Goal: Check status

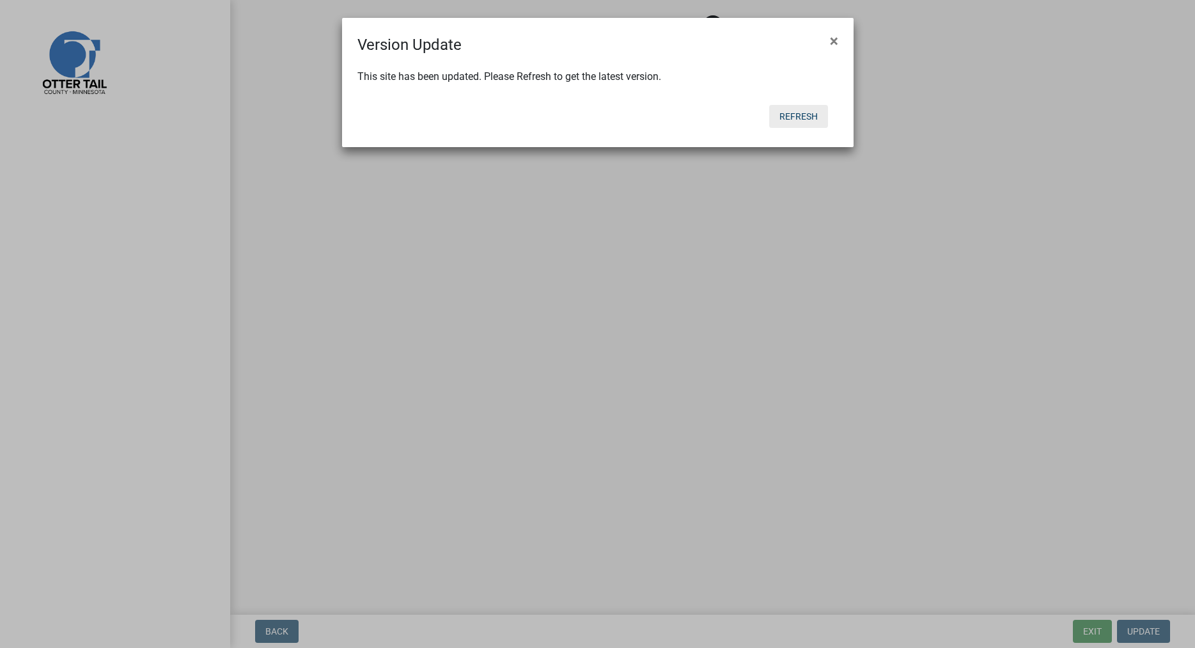
click at [792, 122] on button "Refresh" at bounding box center [798, 116] width 59 height 23
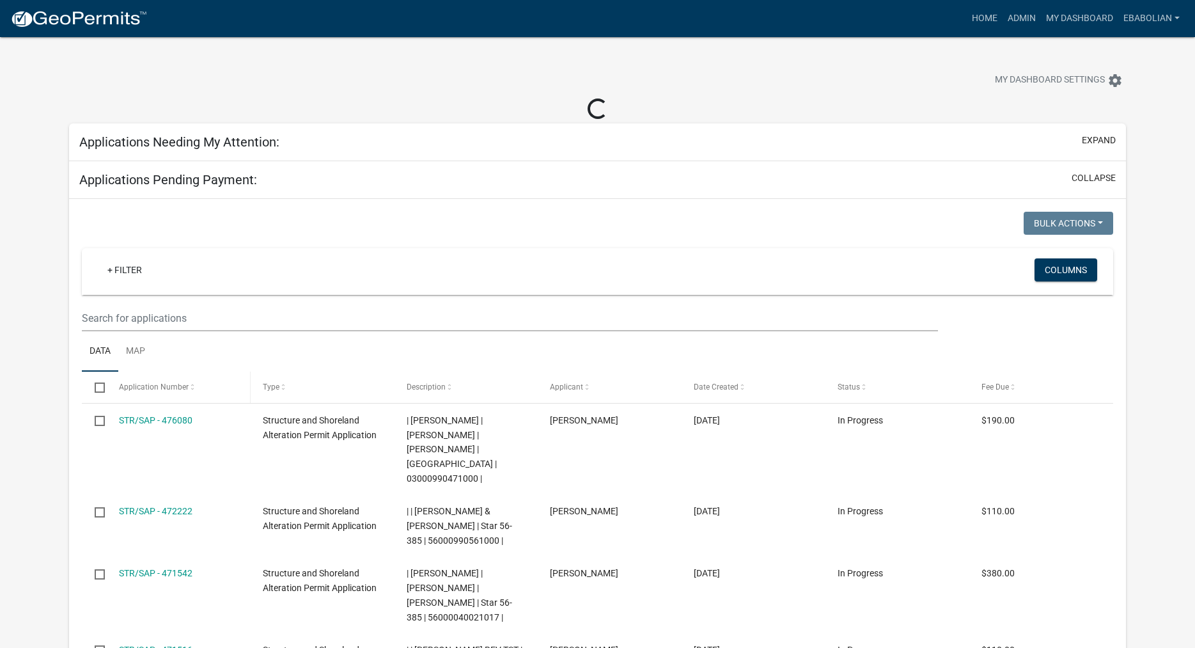
select select "3: 100"
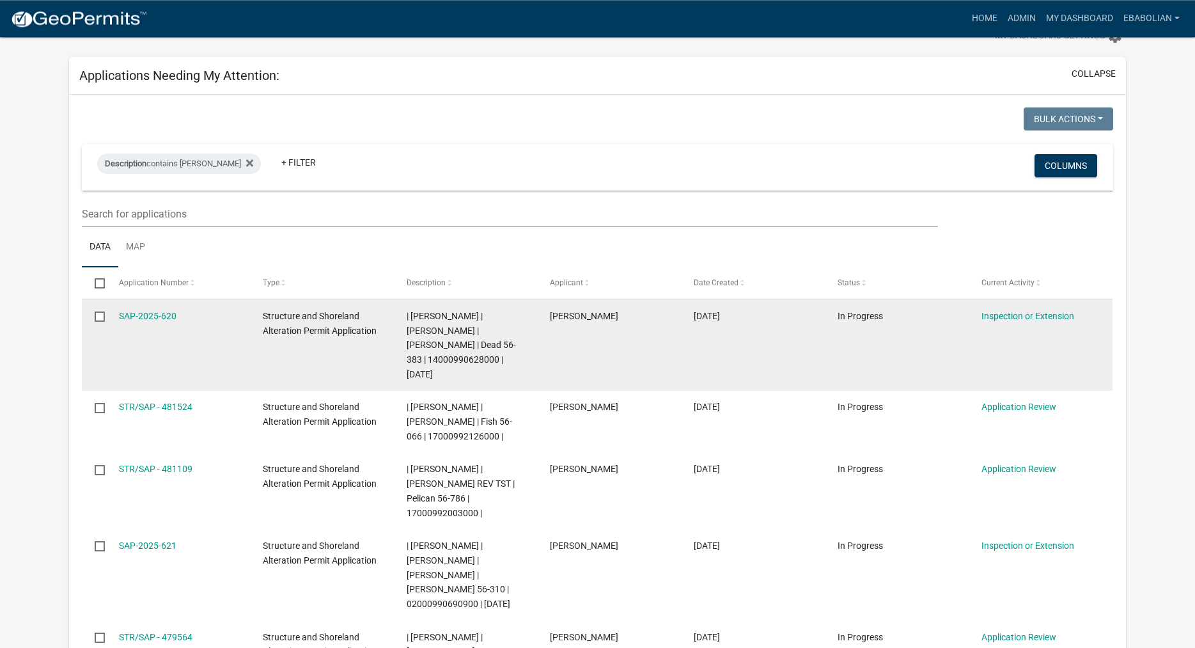
scroll to position [65, 0]
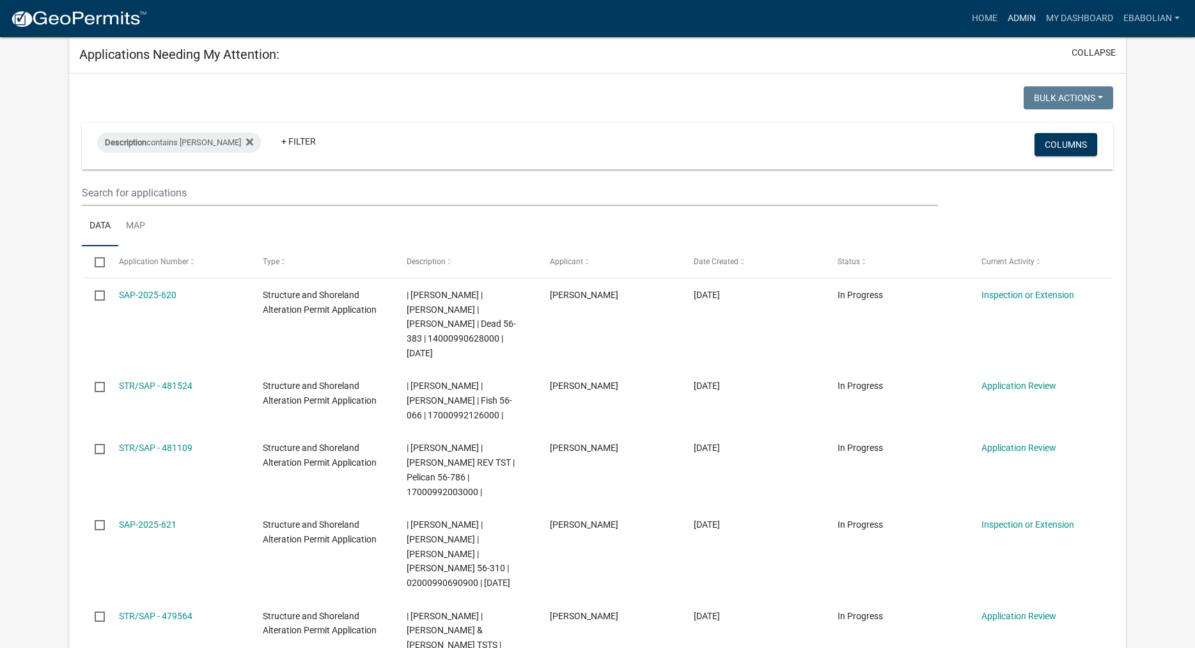
click at [1019, 17] on link "Admin" at bounding box center [1021, 18] width 38 height 24
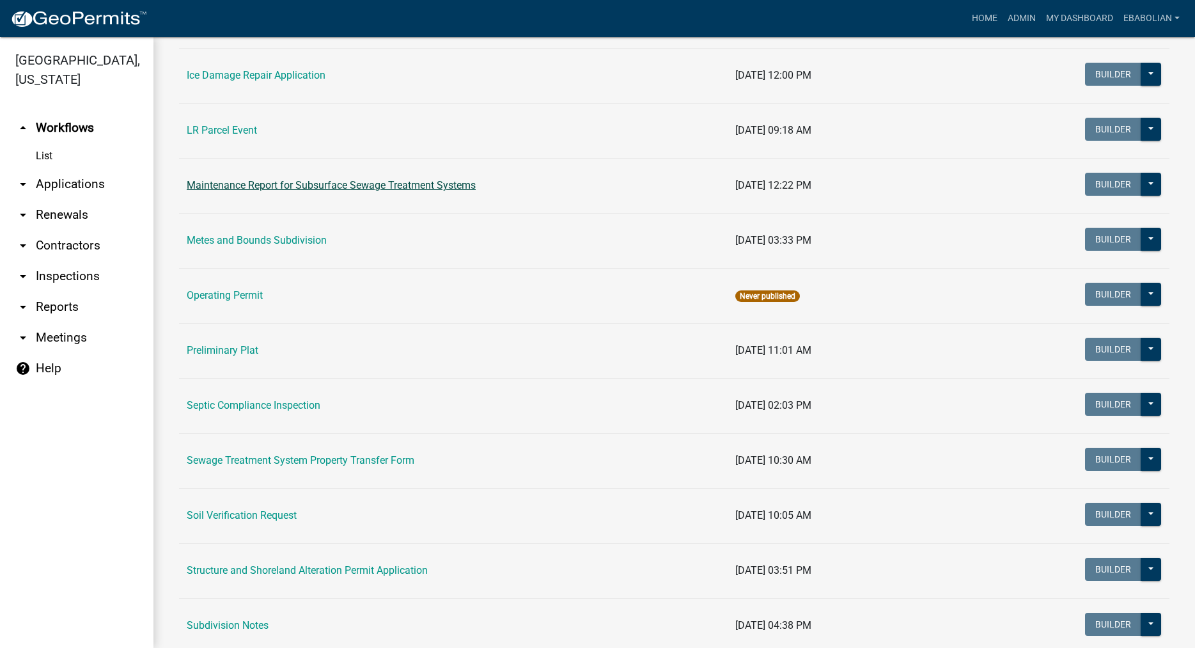
scroll to position [437, 0]
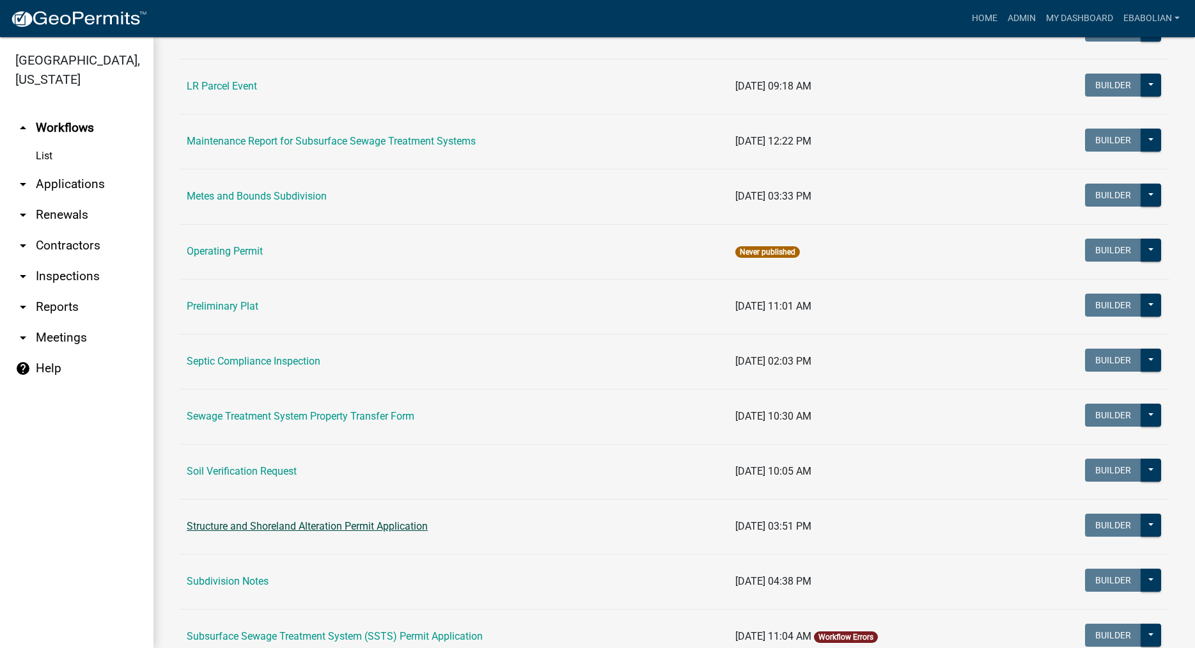
click at [287, 527] on link "Structure and Shoreland Alteration Permit Application" at bounding box center [307, 526] width 241 height 12
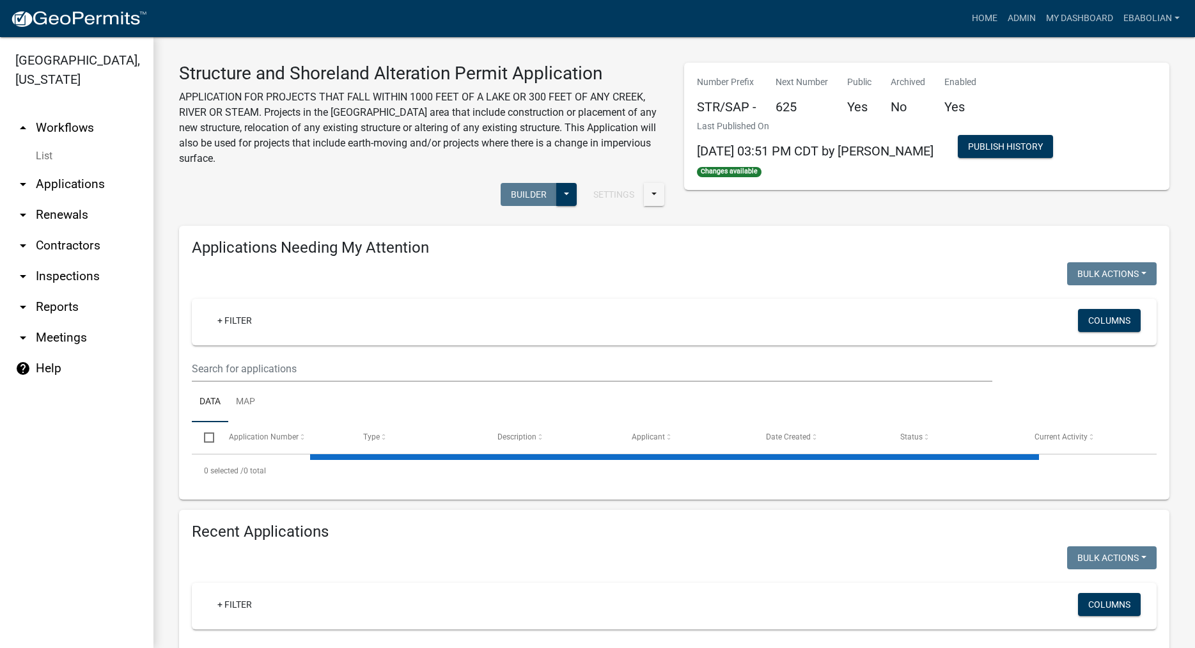
select select "3: 100"
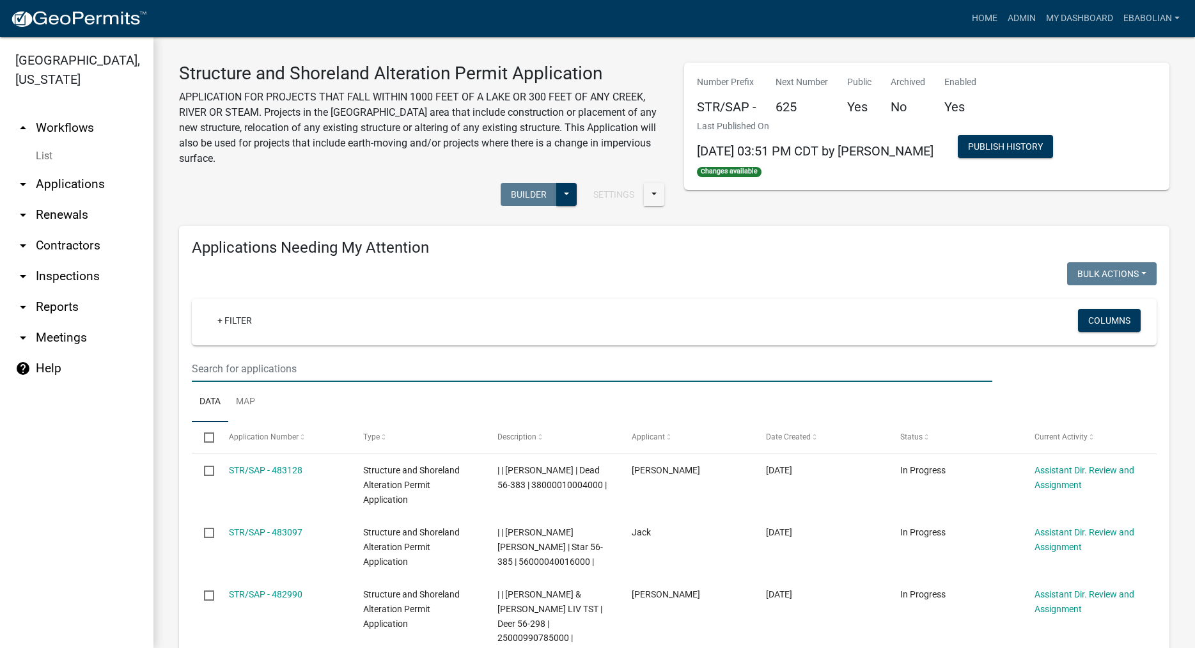
click at [280, 371] on input "text" at bounding box center [592, 368] width 800 height 26
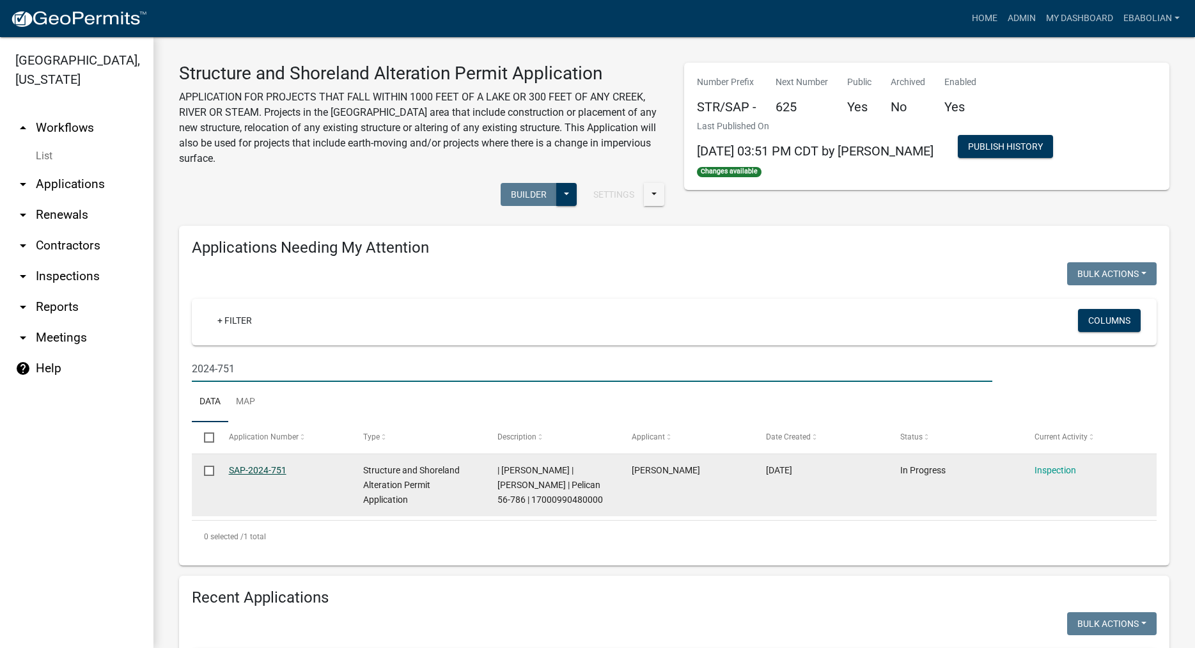
type input "2024-751"
click at [268, 471] on link "SAP-2024-751" at bounding box center [258, 470] width 58 height 10
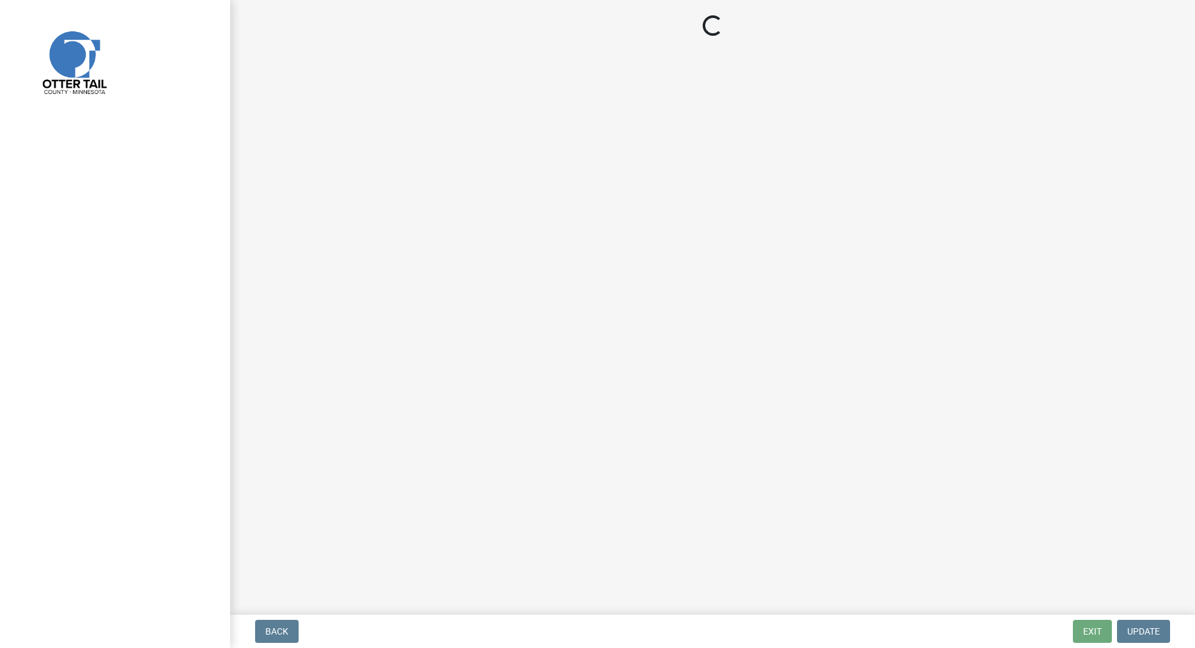
select select "710d5f49-2663-4e73-9718-d0c4e189f5ed"
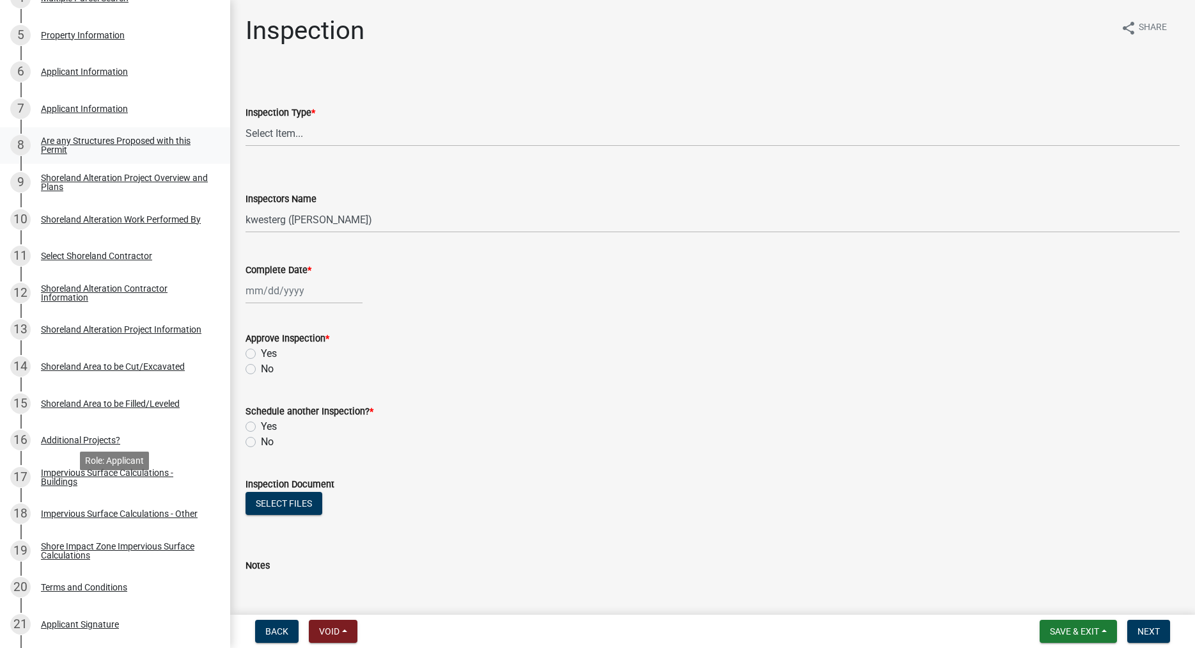
scroll to position [326, 0]
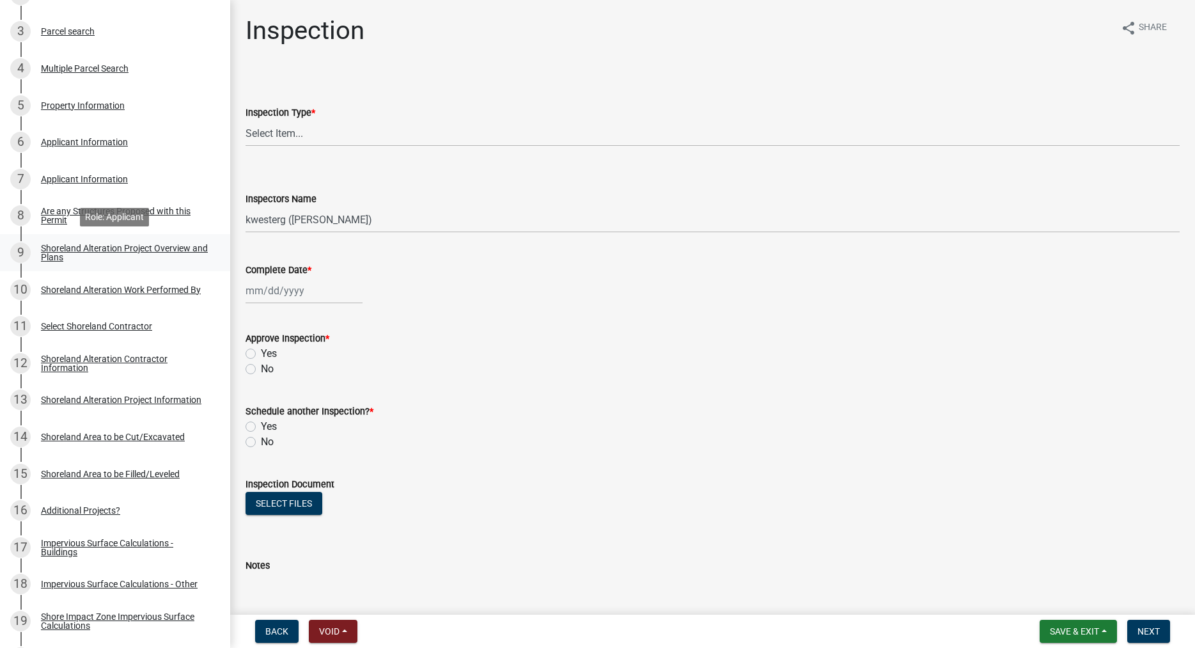
click at [49, 258] on div "Shoreland Alteration Project Overview and Plans" at bounding box center [125, 253] width 169 height 18
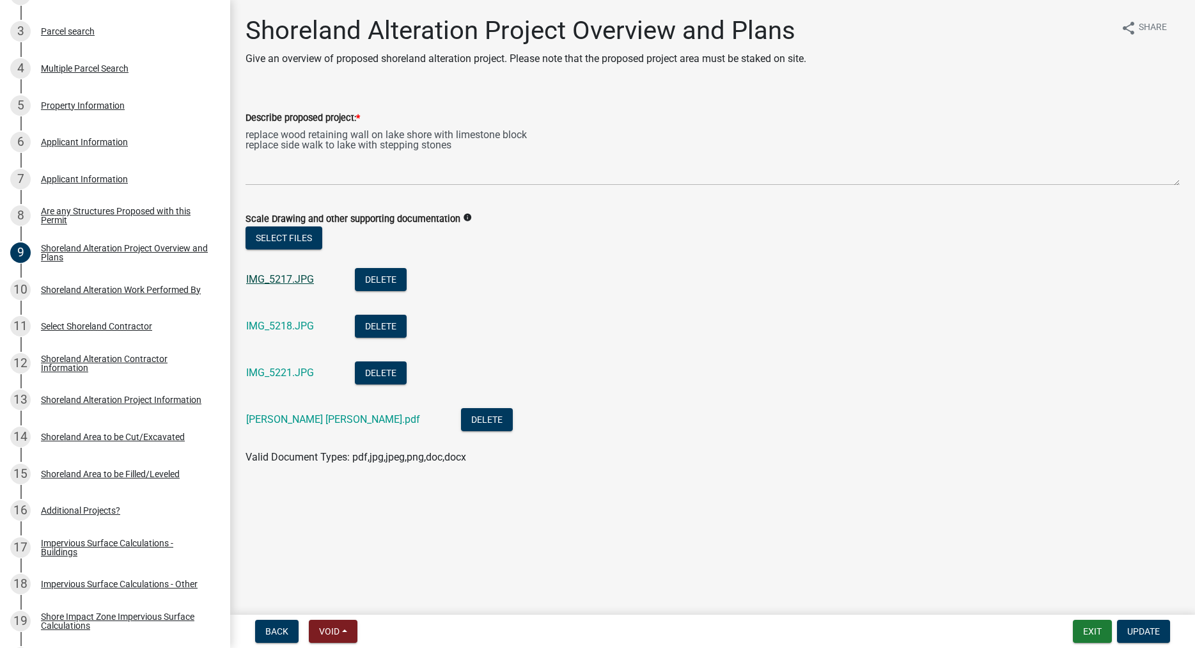
click at [284, 281] on link "IMG_5217.JPG" at bounding box center [280, 279] width 68 height 12
click at [274, 327] on link "IMG_5218.JPG" at bounding box center [280, 326] width 68 height 12
click at [290, 382] on div "IMG_5221.JPG" at bounding box center [290, 374] width 88 height 26
click at [293, 377] on link "IMG_5221.JPG" at bounding box center [280, 372] width 68 height 12
click at [313, 420] on link "Tyson Wells Wane Engkjer.pdf" at bounding box center [333, 419] width 174 height 12
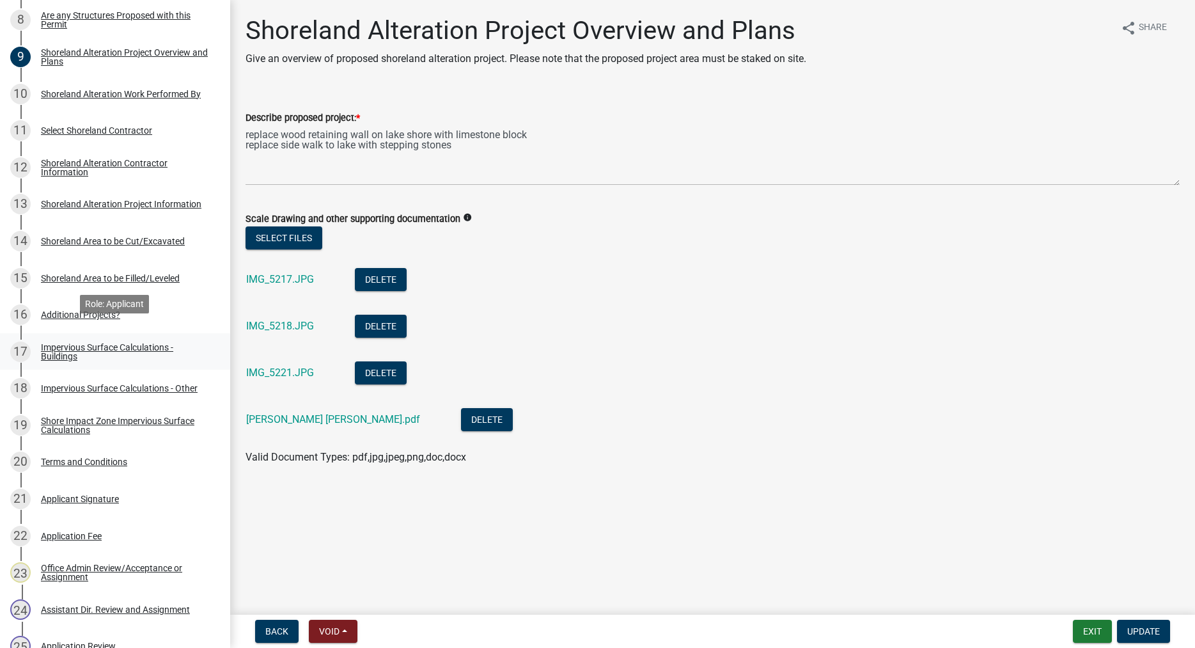
scroll to position [1043, 0]
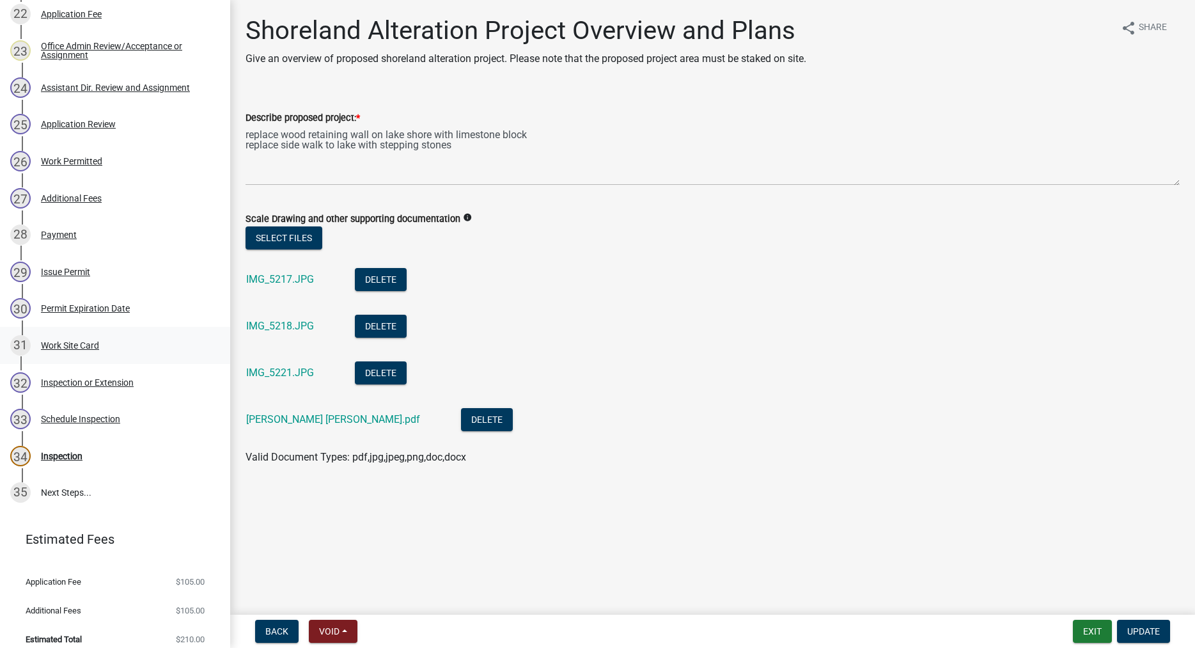
click at [71, 345] on div "Work Site Card" at bounding box center [70, 345] width 58 height 9
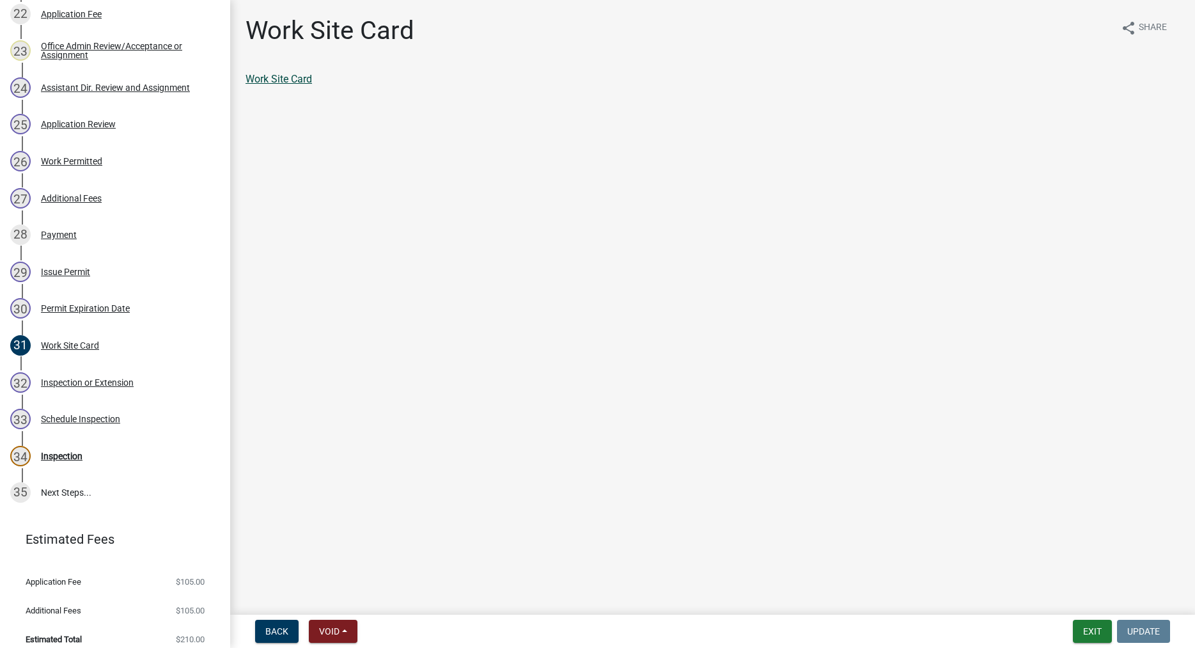
click at [279, 80] on link "Work Site Card" at bounding box center [278, 79] width 66 height 12
